Goal: Transaction & Acquisition: Purchase product/service

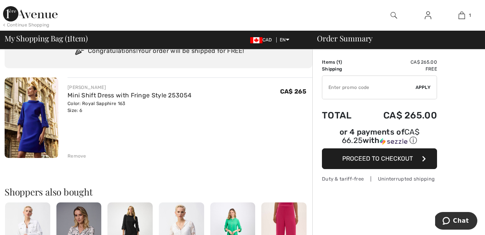
scroll to position [38, 0]
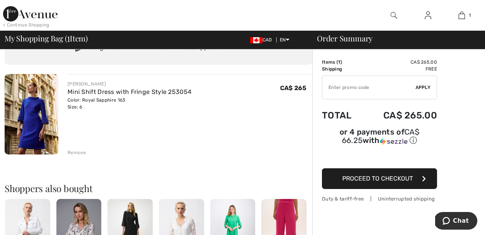
click at [368, 180] on span "Proceed to Checkout" at bounding box center [377, 178] width 71 height 7
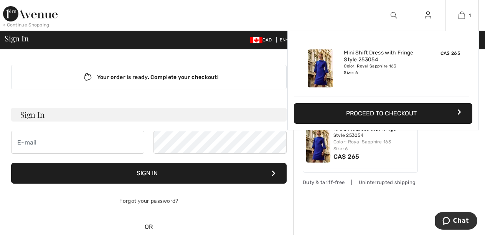
click at [386, 111] on button "Proceed to Checkout" at bounding box center [383, 113] width 178 height 21
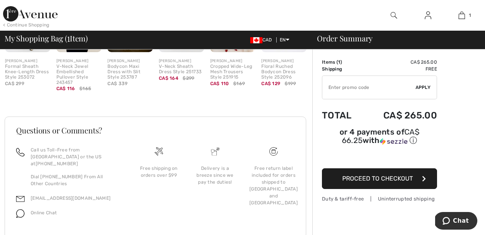
scroll to position [268, 0]
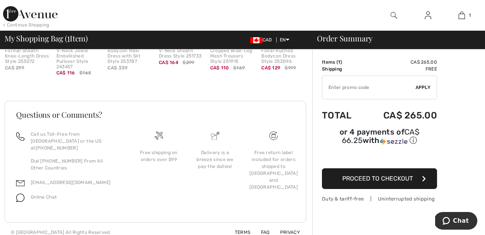
click at [363, 176] on span "Proceed to Checkout" at bounding box center [377, 178] width 71 height 7
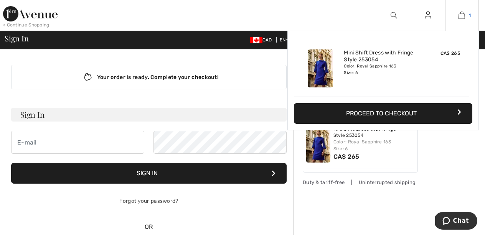
click at [463, 16] on img at bounding box center [461, 15] width 7 height 9
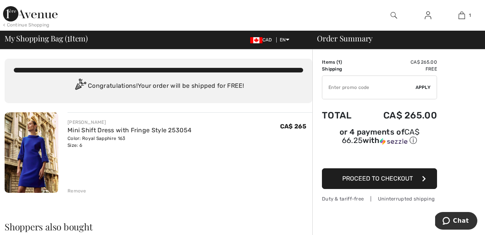
click at [73, 192] on div "Remove" at bounding box center [76, 190] width 19 height 7
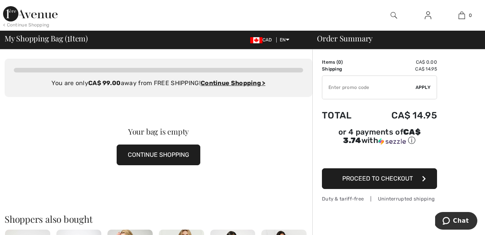
click at [110, 105] on div "Your bag is empty CONTINUE SHOPPING" at bounding box center [158, 146] width 307 height 99
